Goal: Information Seeking & Learning: Learn about a topic

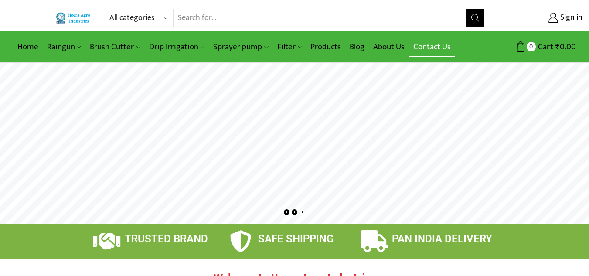
click at [428, 47] on link "Contact Us" at bounding box center [432, 47] width 46 height 20
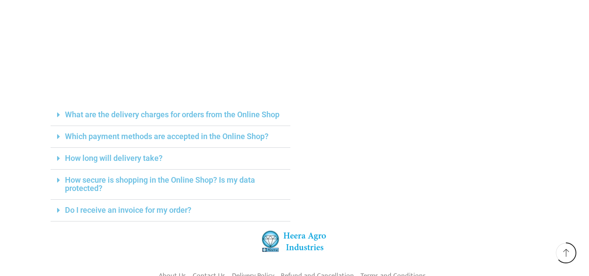
scroll to position [262, 0]
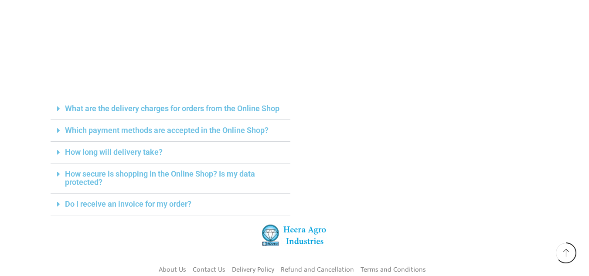
click at [242, 109] on link "What are the delivery charges for orders from the Online Shop" at bounding box center [172, 108] width 215 height 9
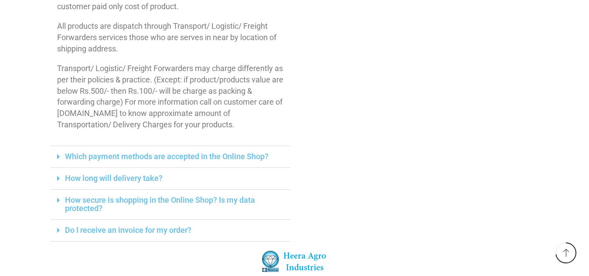
scroll to position [436, 0]
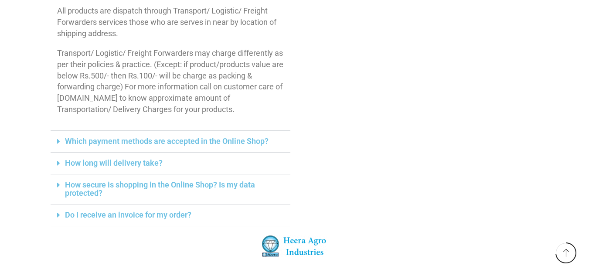
click at [148, 160] on link "How long will delivery take?" at bounding box center [114, 162] width 98 height 9
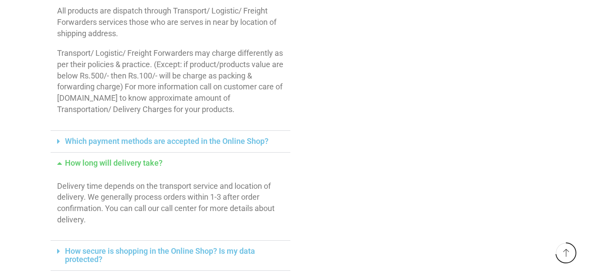
click at [201, 140] on link "Which payment methods are accepted in the Online Shop?" at bounding box center [167, 140] width 204 height 9
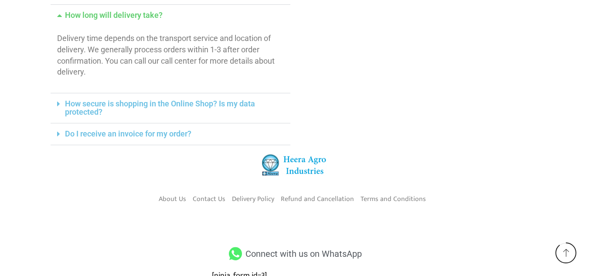
scroll to position [654, 0]
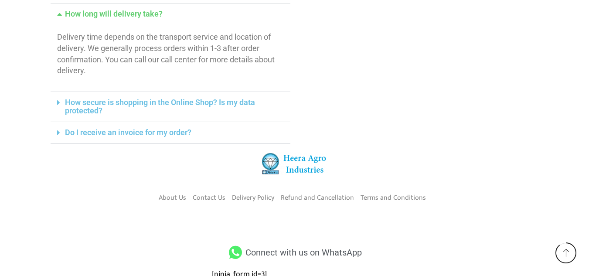
click at [153, 130] on link "Do I receive an invoice for my order?" at bounding box center [128, 132] width 126 height 9
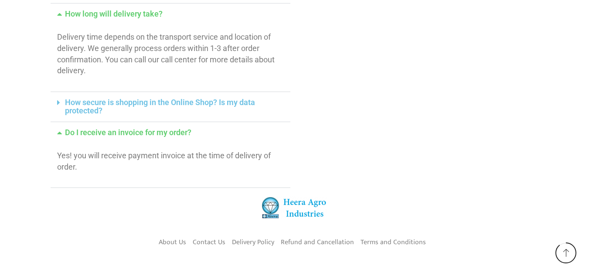
click at [222, 101] on link "How secure is shopping in the Online Shop? Is my data protected?" at bounding box center [160, 106] width 190 height 17
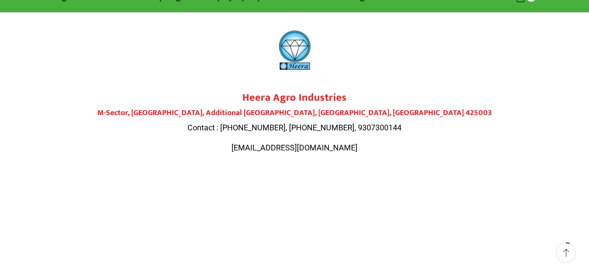
scroll to position [0, 0]
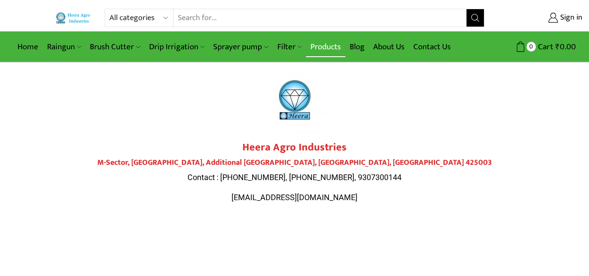
click at [327, 47] on link "Products" at bounding box center [325, 47] width 39 height 20
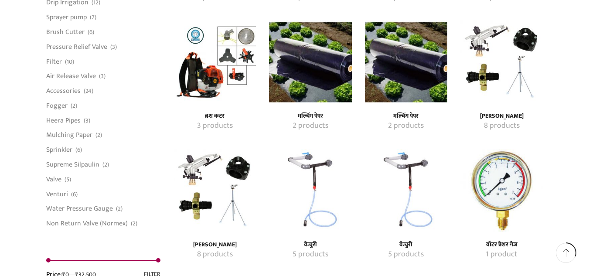
scroll to position [741, 0]
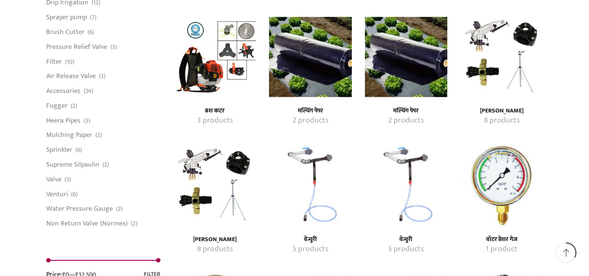
click at [317, 75] on img "Visit product category मल्चिंग पेपर" at bounding box center [310, 56] width 82 height 82
